Goal: Task Accomplishment & Management: Manage account settings

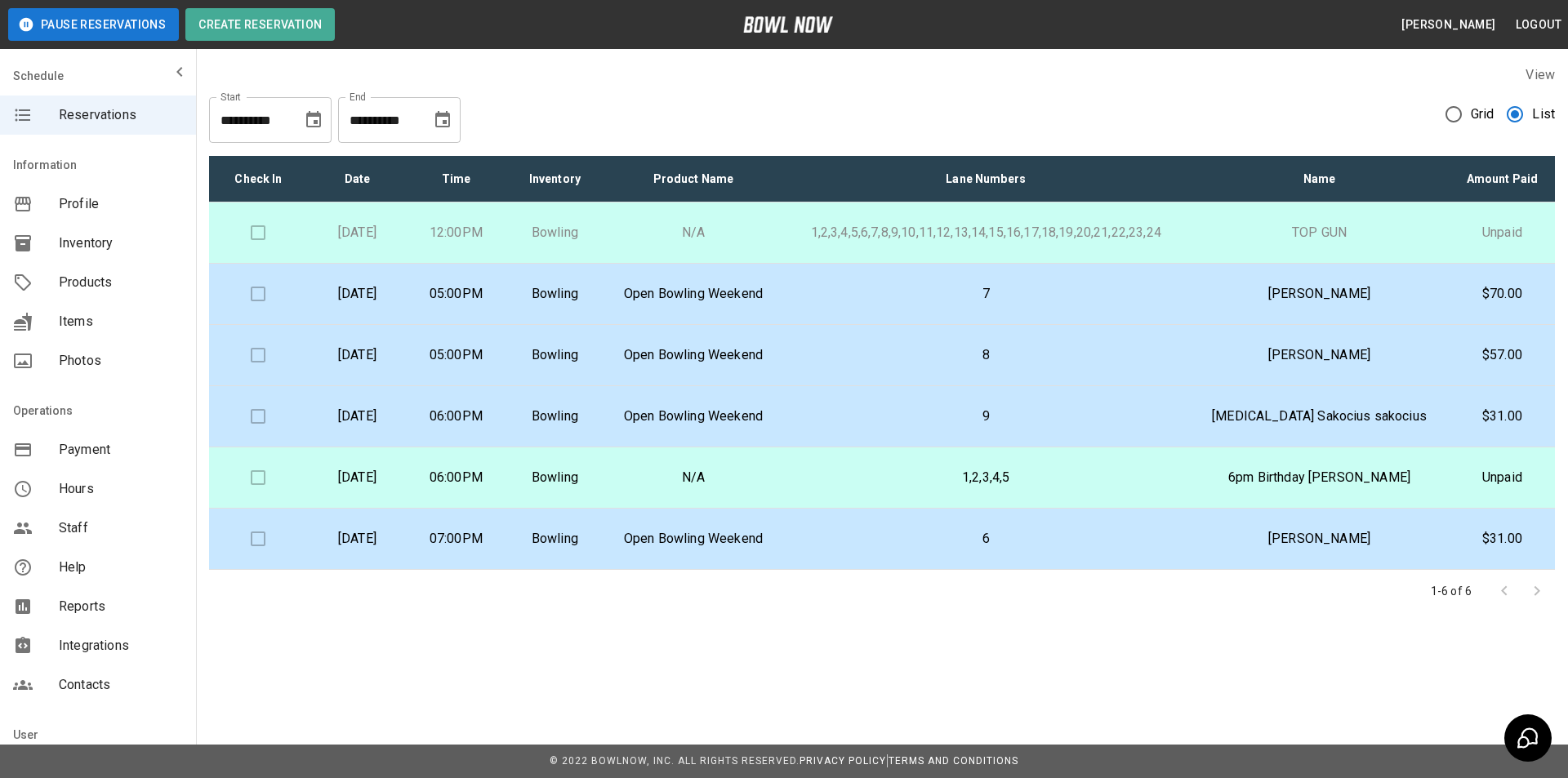
click at [1320, 290] on p "[PERSON_NAME]" at bounding box center [1319, 294] width 233 height 20
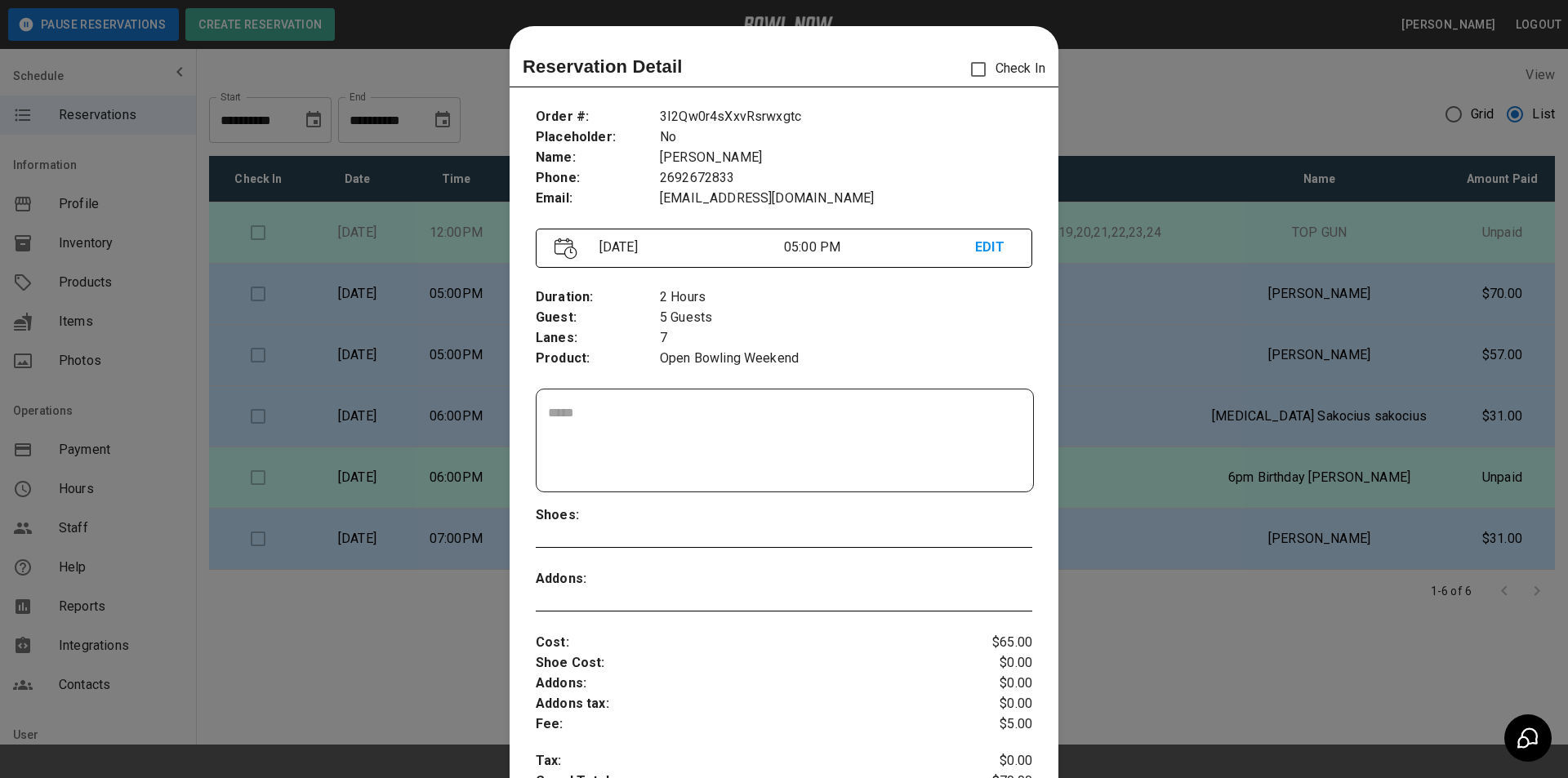
scroll to position [26, 0]
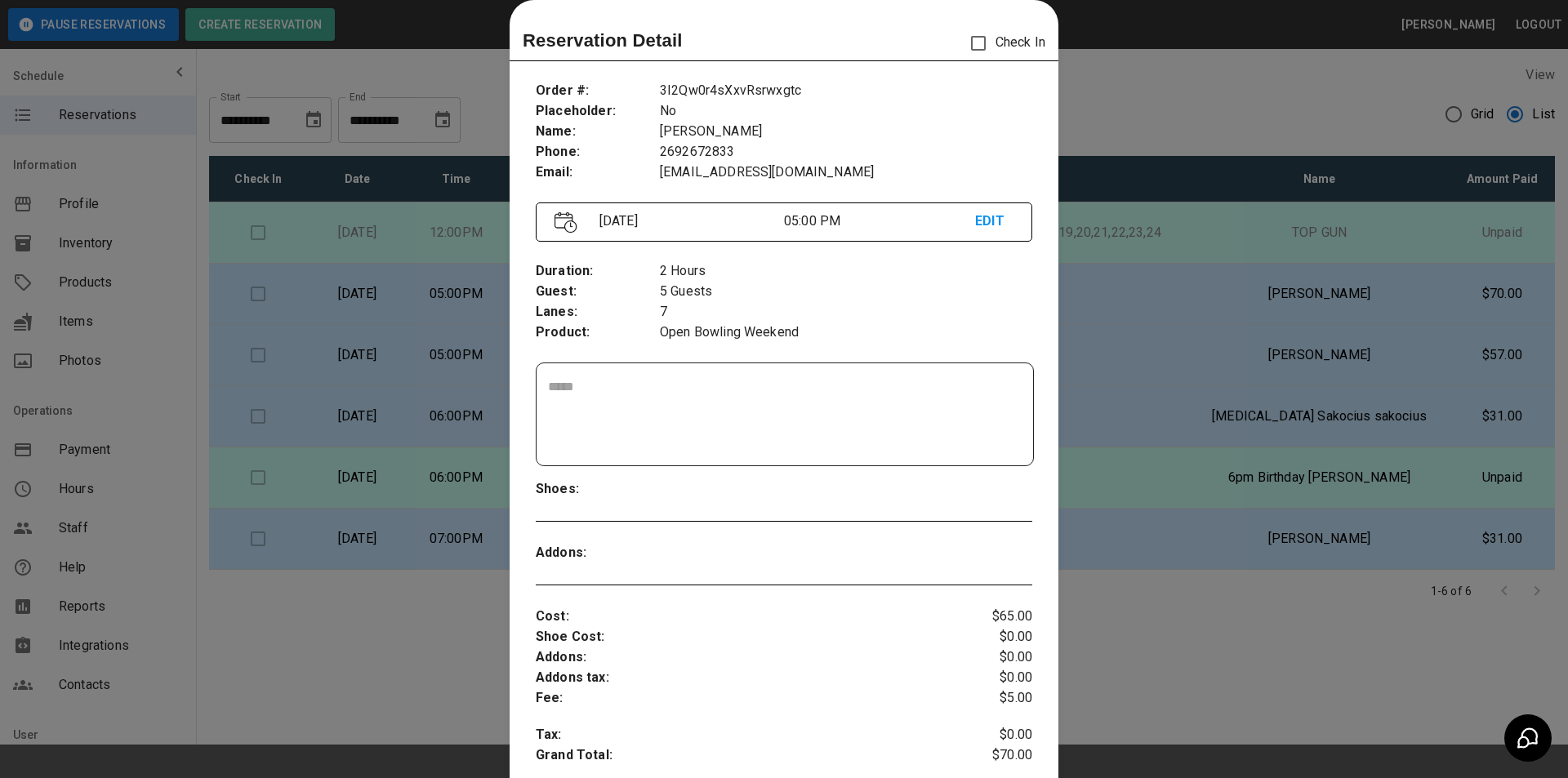
click at [981, 214] on p "EDIT" at bounding box center [994, 222] width 38 height 20
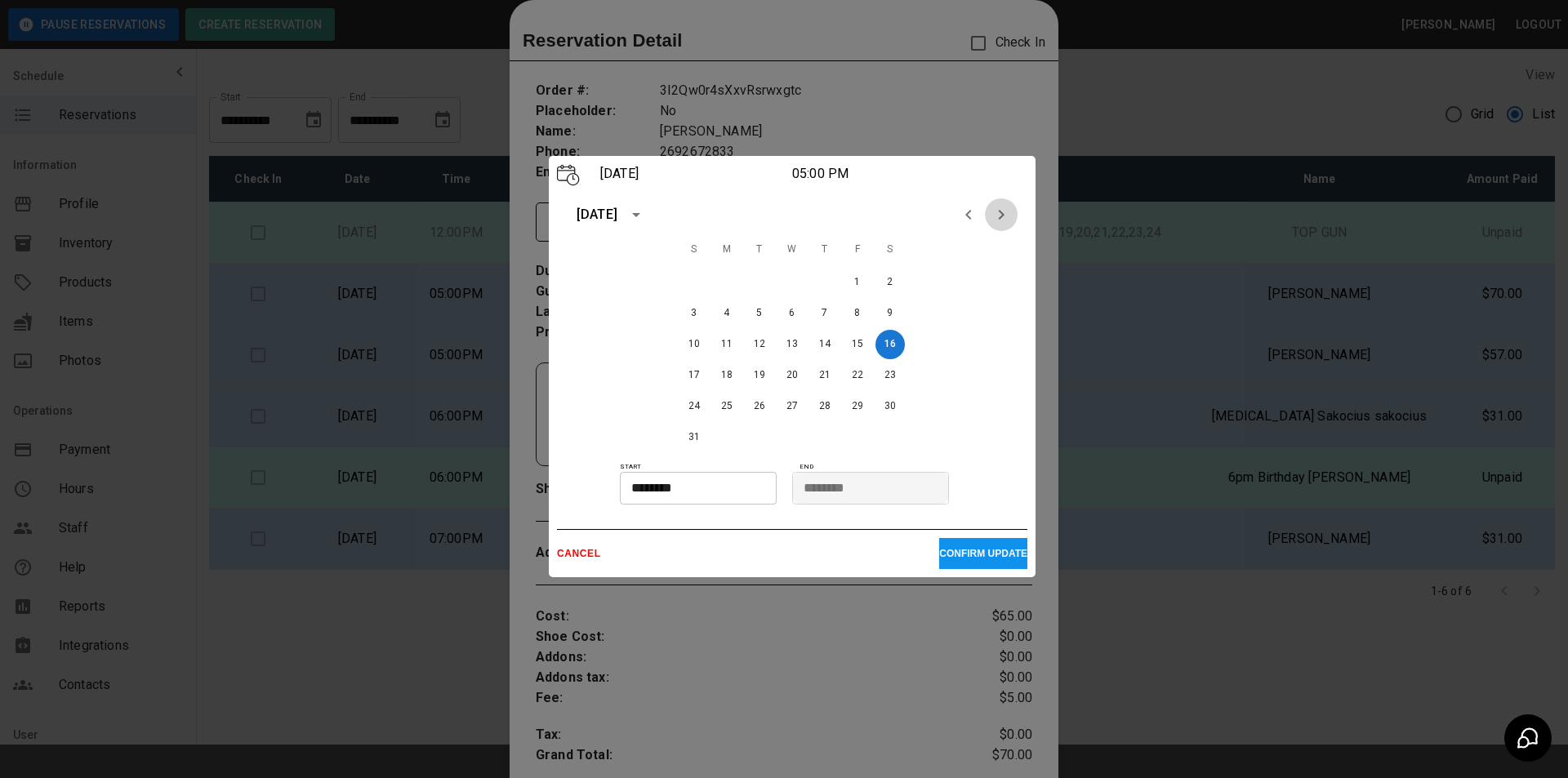
click at [1001, 218] on icon "Next month" at bounding box center [1001, 215] width 20 height 20
click at [886, 313] on button "13" at bounding box center [890, 313] width 29 height 29
click at [721, 482] on input "********" at bounding box center [692, 488] width 145 height 33
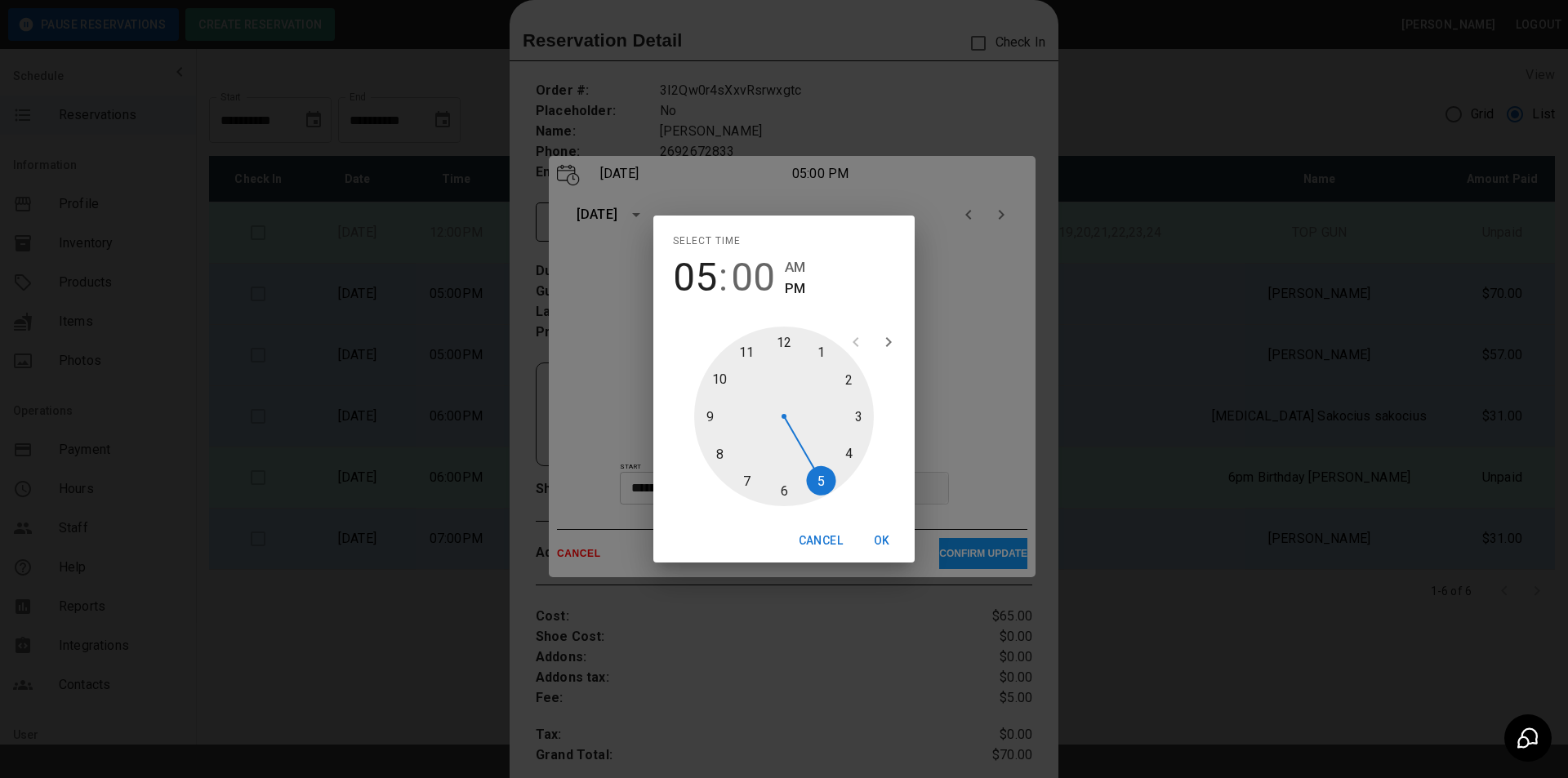
click at [846, 451] on div at bounding box center [784, 417] width 180 height 180
type input "********"
click at [881, 534] on button "OK" at bounding box center [881, 541] width 53 height 30
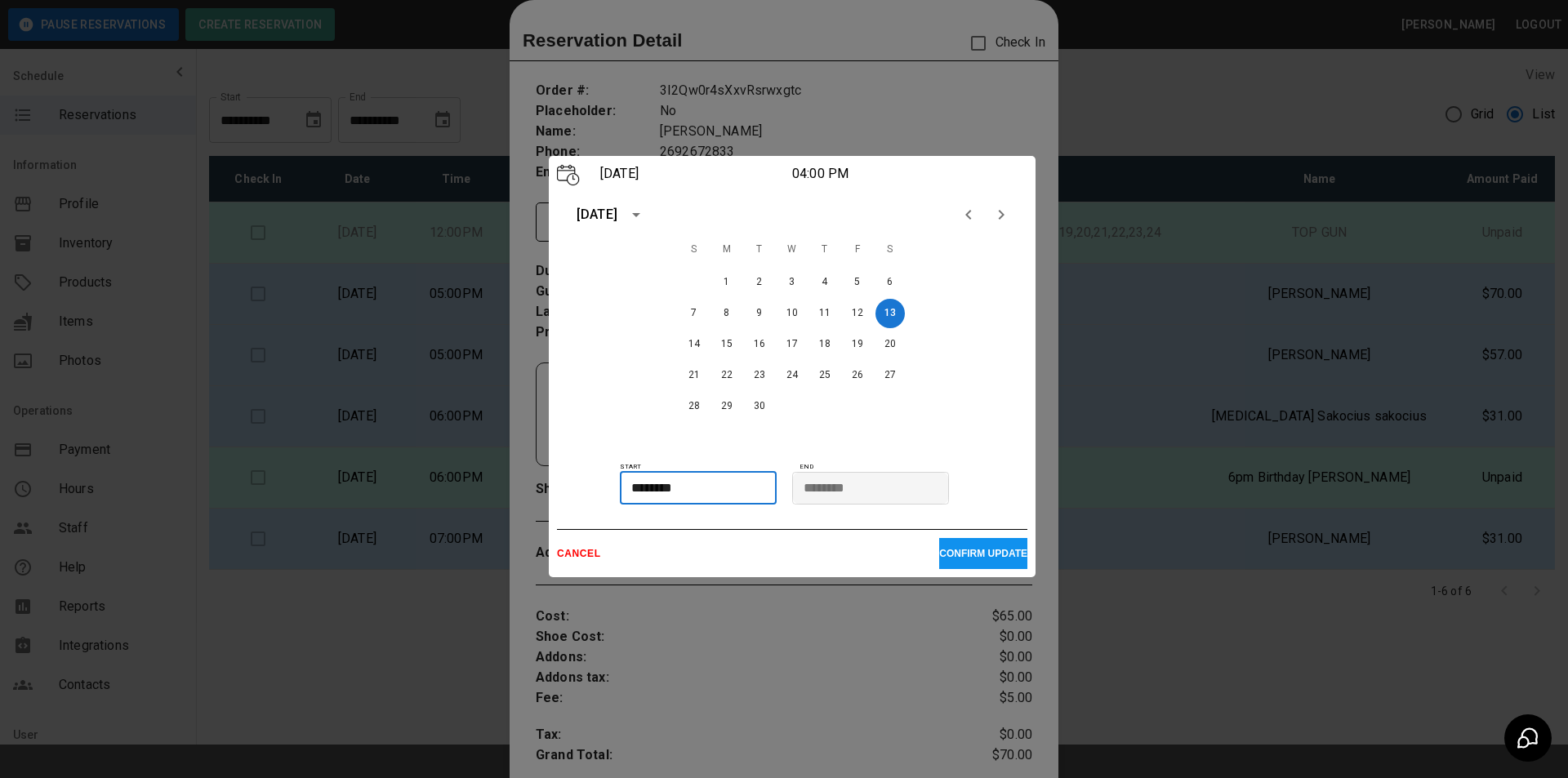
click at [979, 541] on button "CONFIRM UPDATE" at bounding box center [983, 553] width 88 height 31
click at [965, 553] on p "CONFIRM UPDATE" at bounding box center [983, 553] width 88 height 12
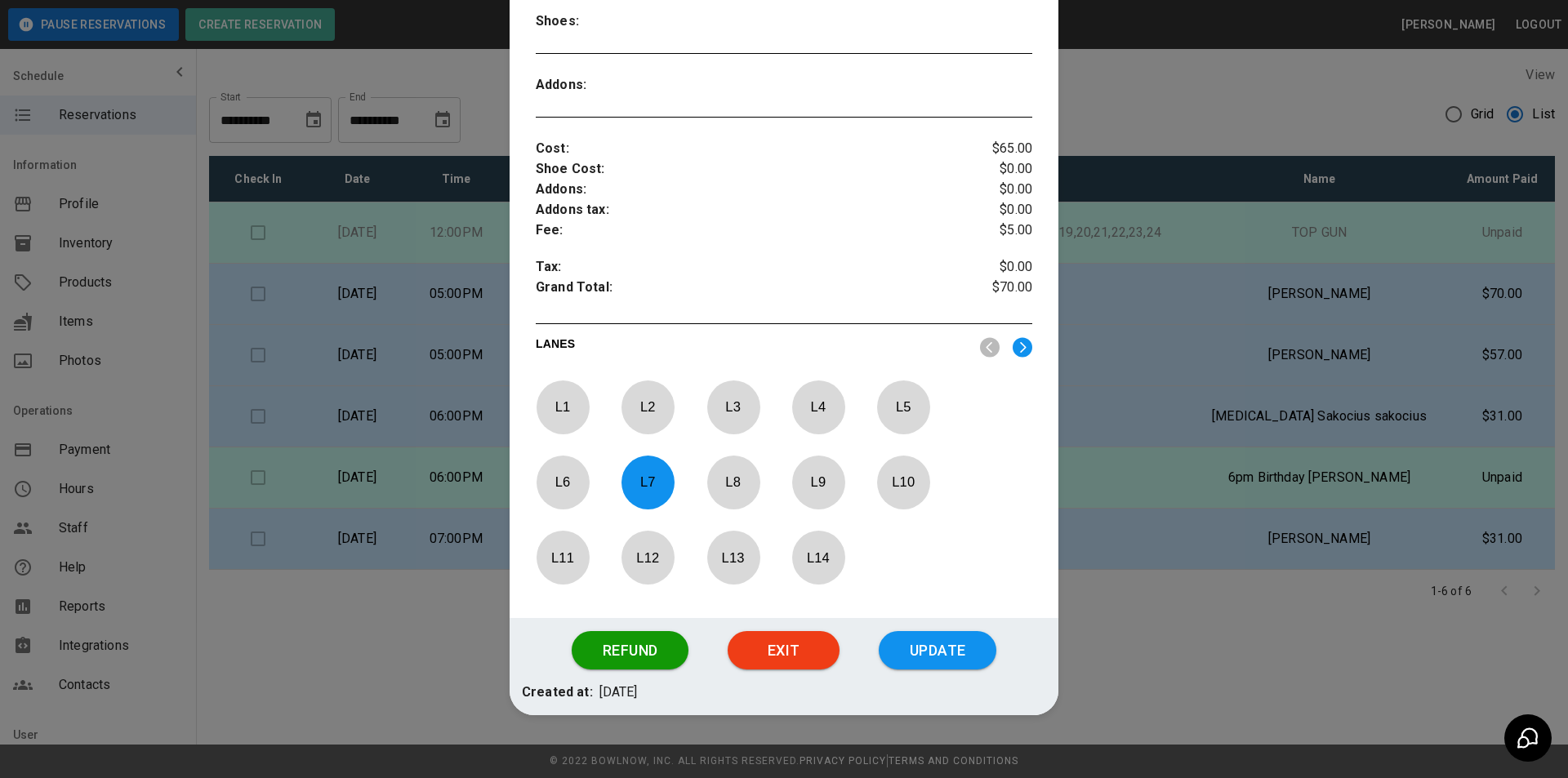
scroll to position [513, 0]
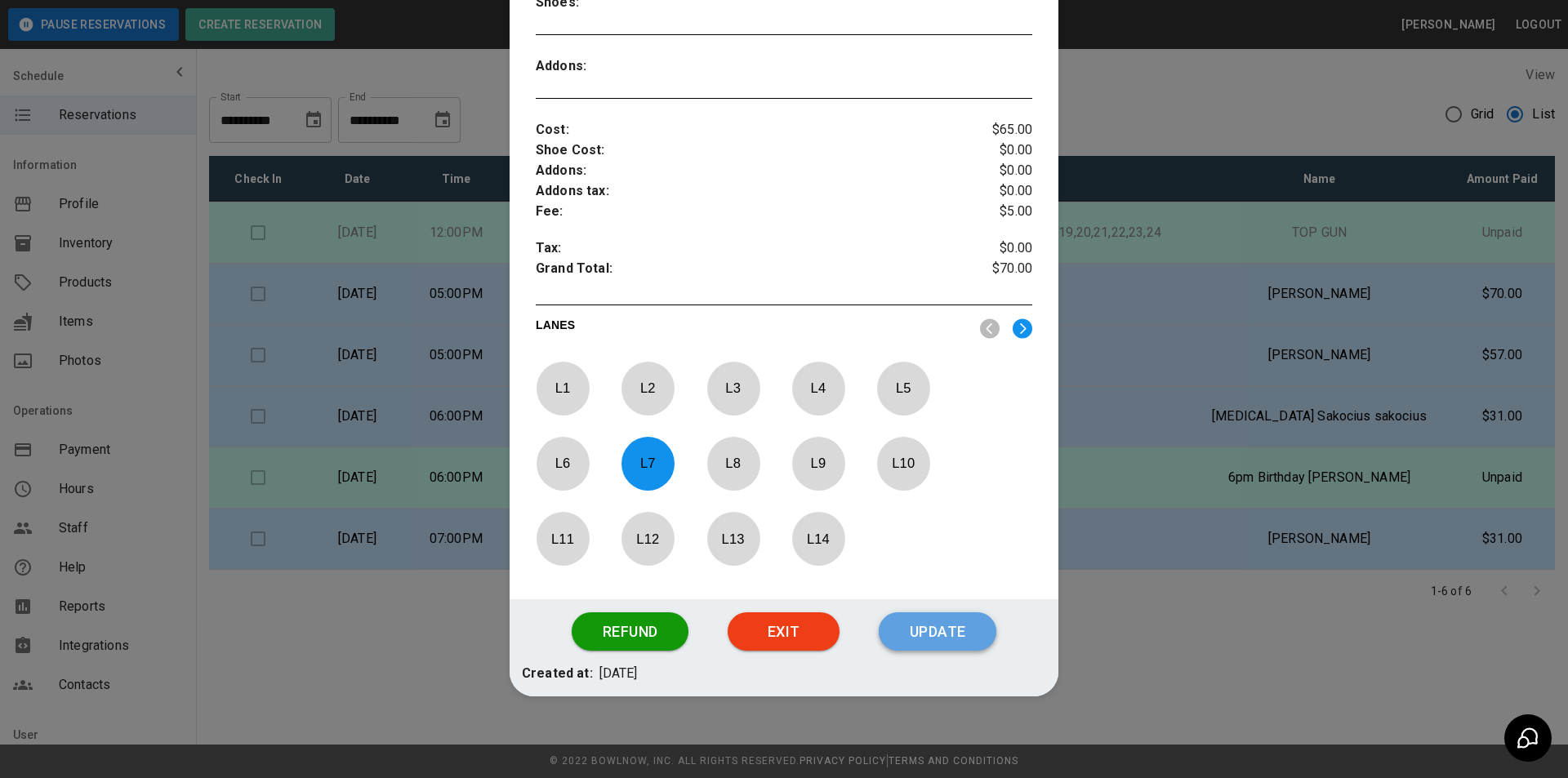
click at [937, 635] on button "Update" at bounding box center [938, 632] width 118 height 39
